Goal: Register for event/course

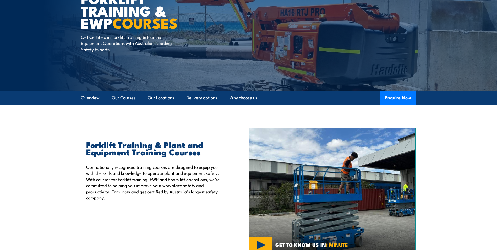
scroll to position [52, 0]
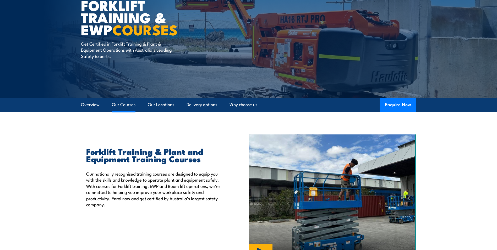
click at [128, 104] on link "Our Courses" at bounding box center [124, 105] width 24 height 14
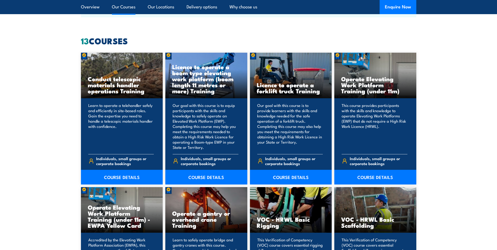
scroll to position [397, 0]
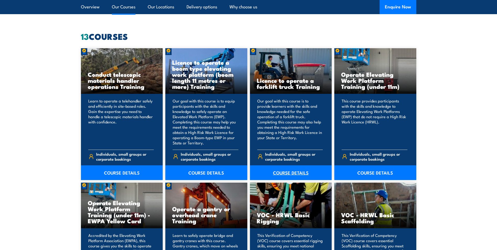
click at [290, 174] on link "COURSE DETAILS" at bounding box center [291, 172] width 82 height 15
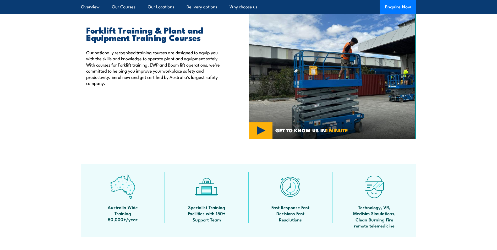
scroll to position [135, 0]
